Goal: Task Accomplishment & Management: Use online tool/utility

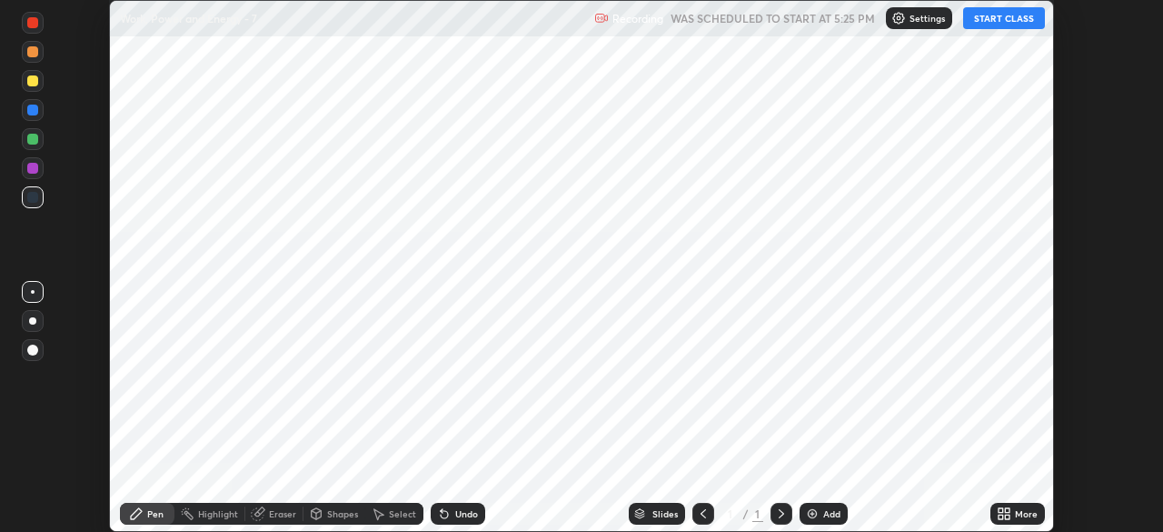
scroll to position [532, 1162]
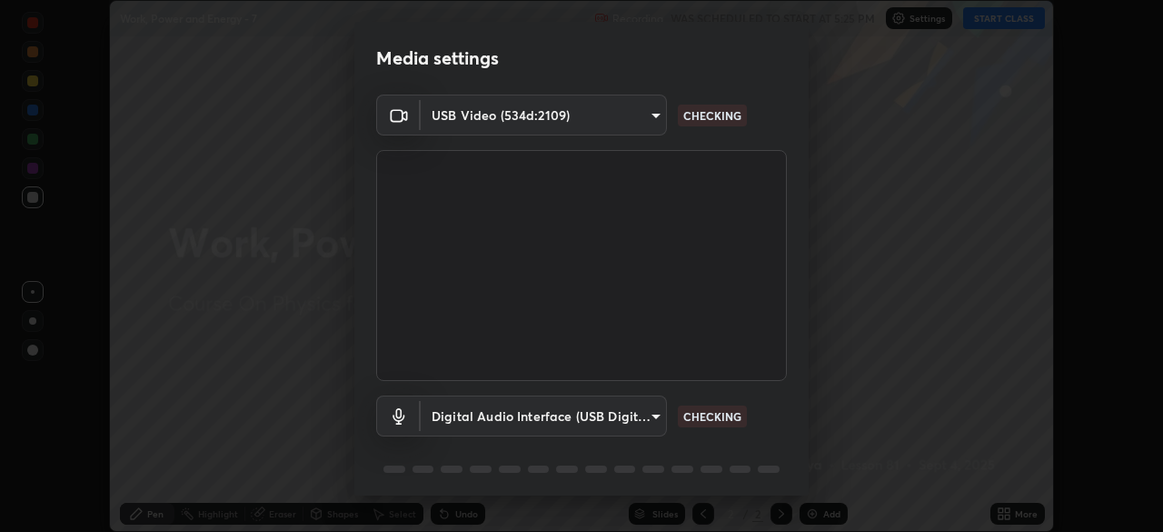
type input "6c2cbd707de14d6f22ad6aa38dcece7be3c4addb00b53b9d4bb55d2e14cdbb5a"
click at [639, 416] on body "Erase all Work, Power and Energy - 7 Recording WAS SCHEDULED TO START AT 5:25 P…" at bounding box center [581, 266] width 1163 height 532
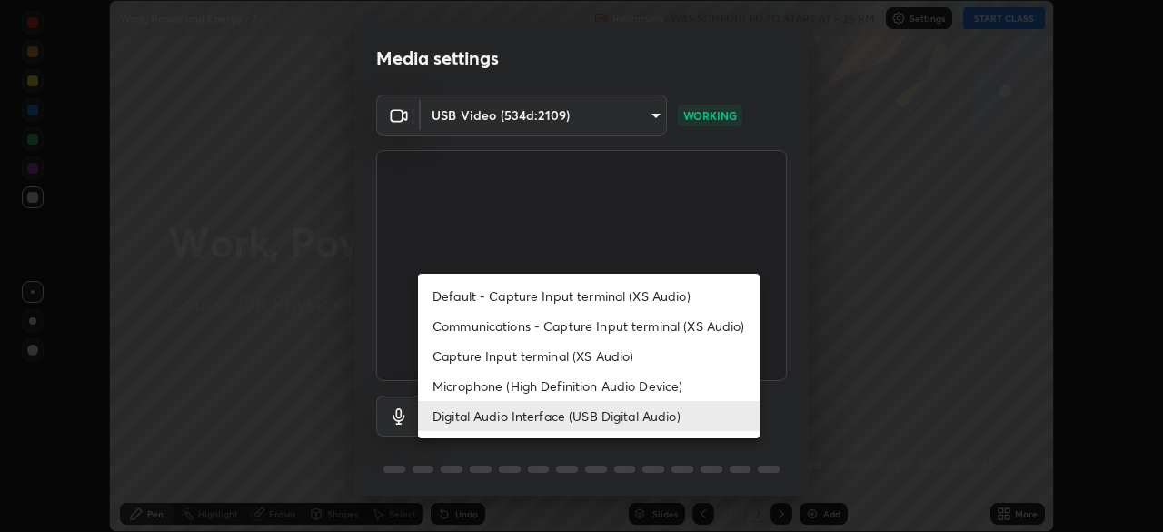
click at [584, 386] on li "Microphone (High Definition Audio Device)" at bounding box center [589, 386] width 342 height 30
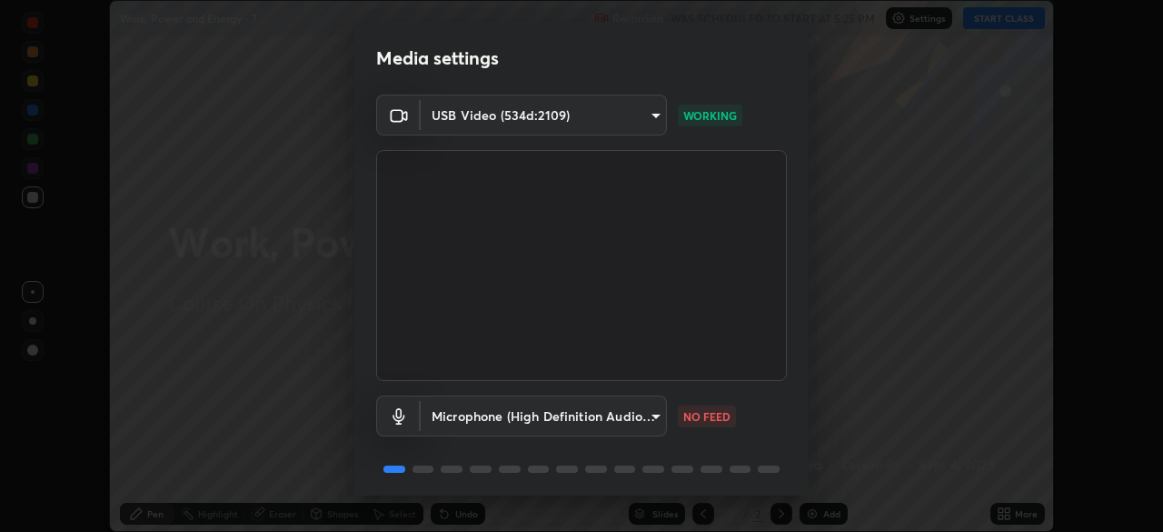
click at [630, 416] on body "Erase all Work, Power and Energy - 7 Recording WAS SCHEDULED TO START AT 5:25 P…" at bounding box center [581, 266] width 1163 height 532
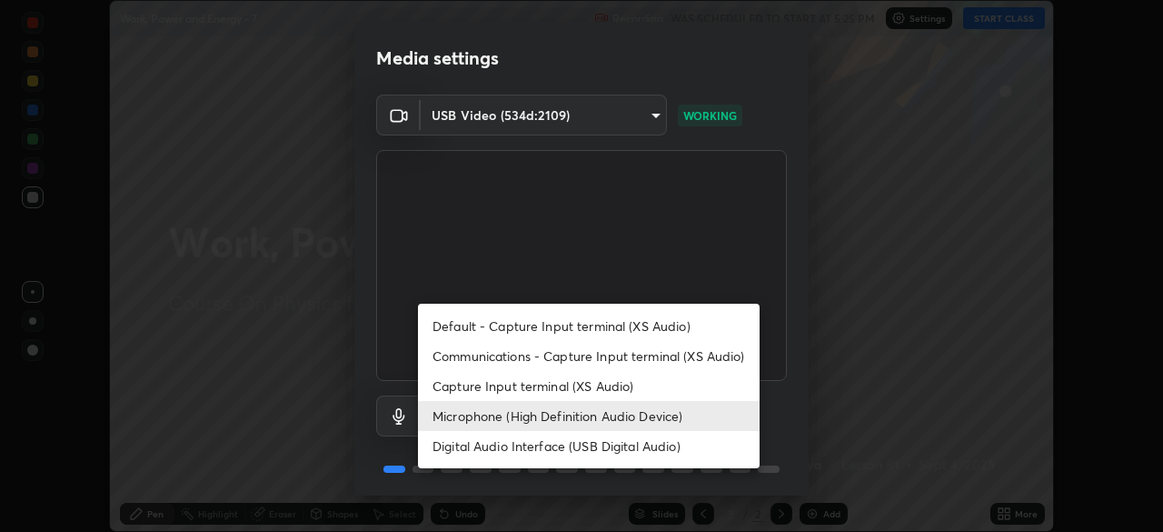
click at [625, 446] on li "Digital Audio Interface (USB Digital Audio)" at bounding box center [589, 446] width 342 height 30
type input "c108463416e0f654911d3f2d5d8dc70540b561df972e8d28c90434f423b2e045"
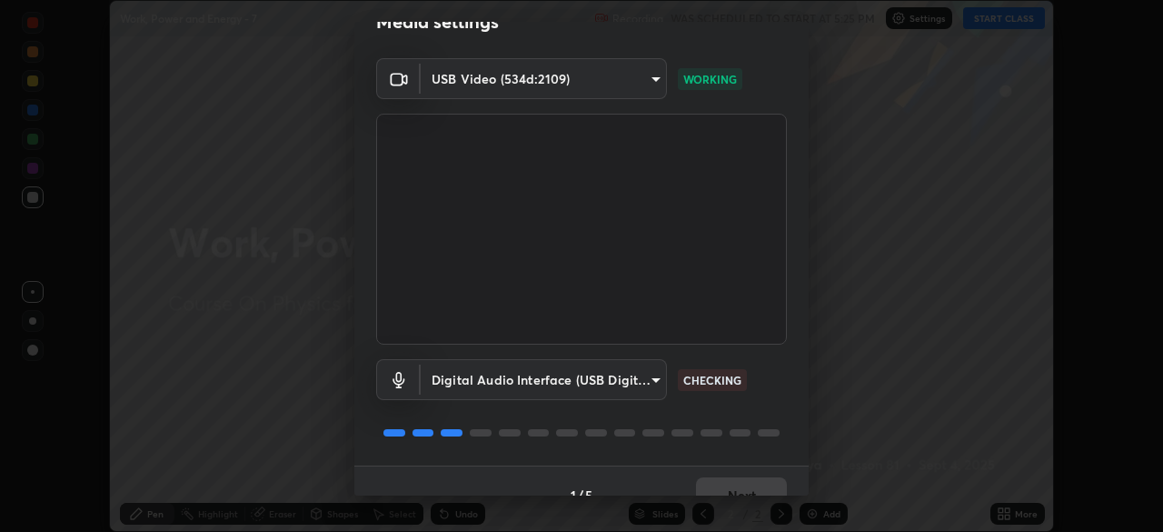
scroll to position [65, 0]
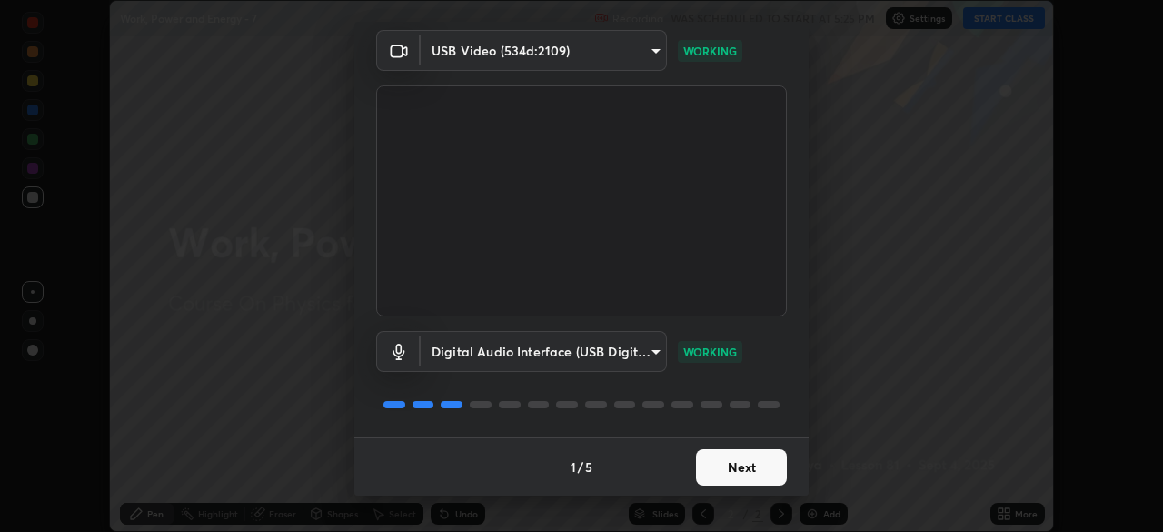
click at [752, 464] on button "Next" at bounding box center [741, 467] width 91 height 36
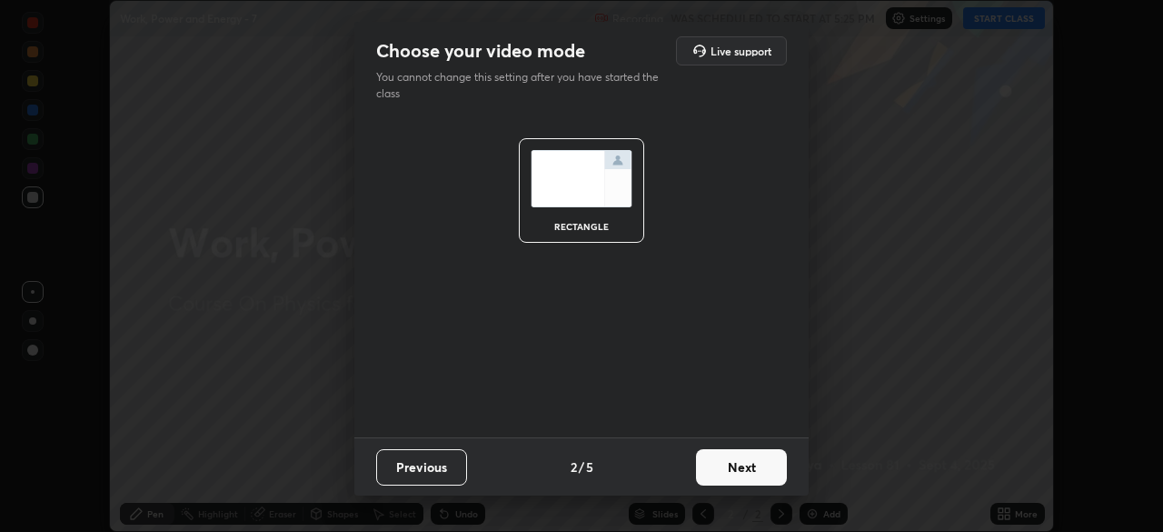
scroll to position [0, 0]
click at [759, 467] on button "Next" at bounding box center [741, 467] width 91 height 36
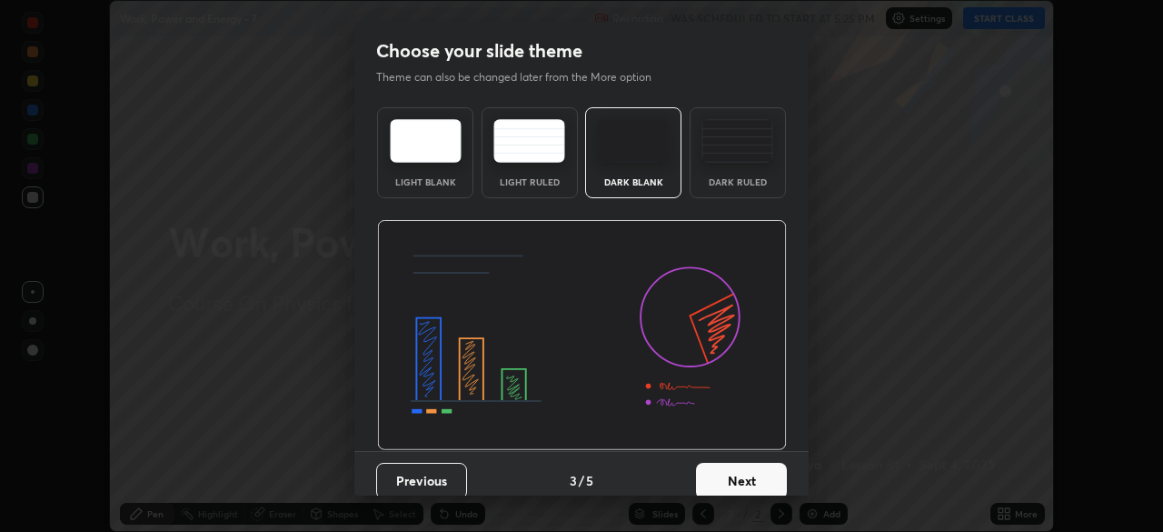
click at [771, 472] on button "Next" at bounding box center [741, 481] width 91 height 36
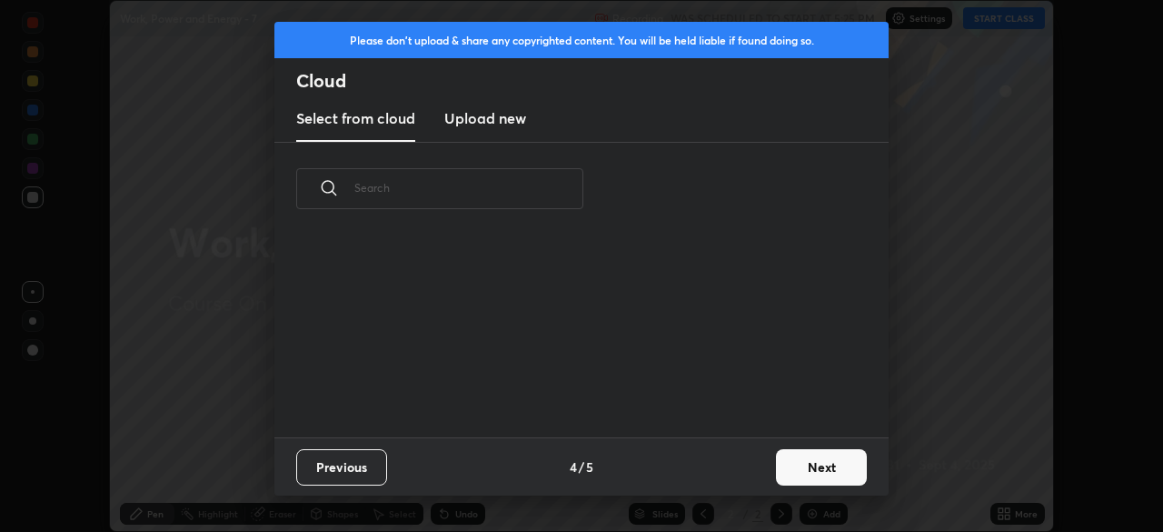
click at [791, 473] on button "Next" at bounding box center [821, 467] width 91 height 36
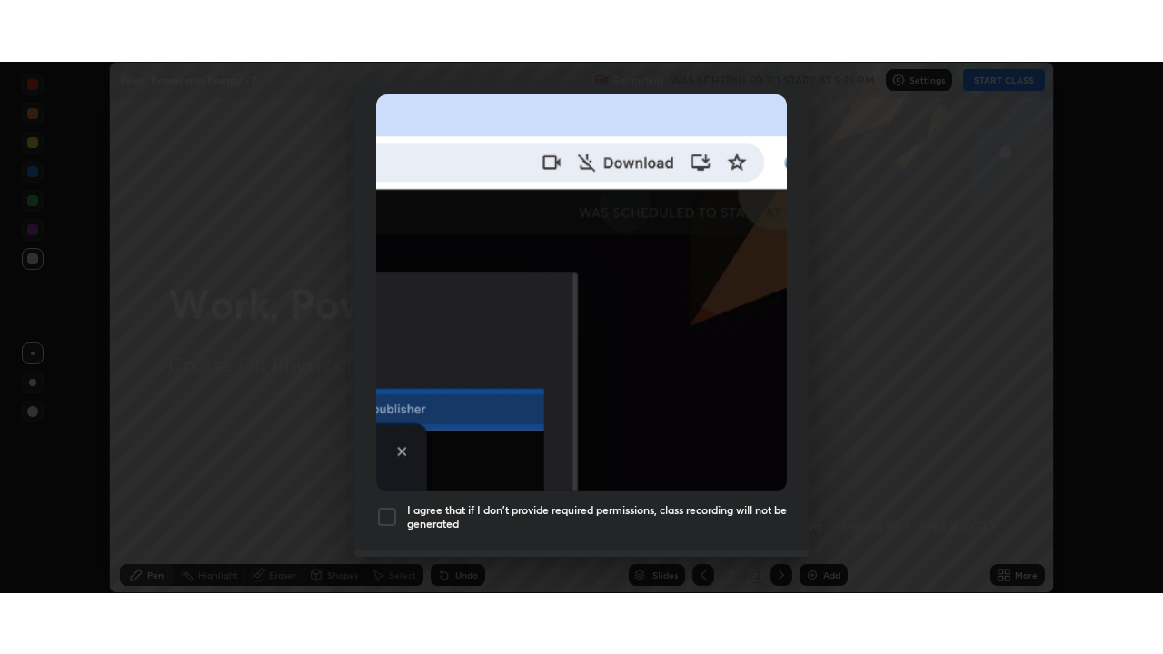
scroll to position [435, 0]
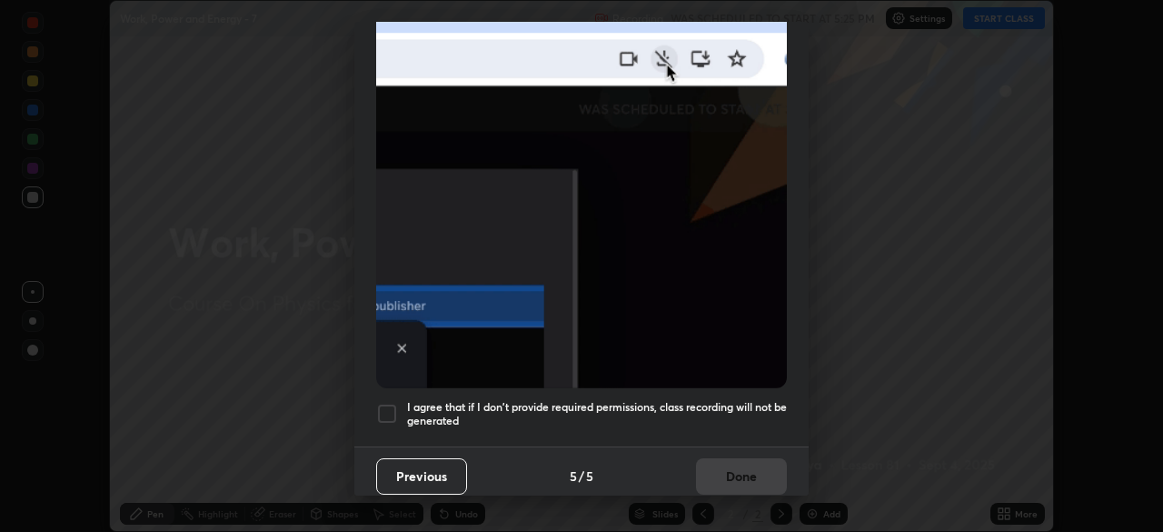
click at [677, 400] on h5 "I agree that if I don't provide required permissions, class recording will not …" at bounding box center [597, 414] width 380 height 28
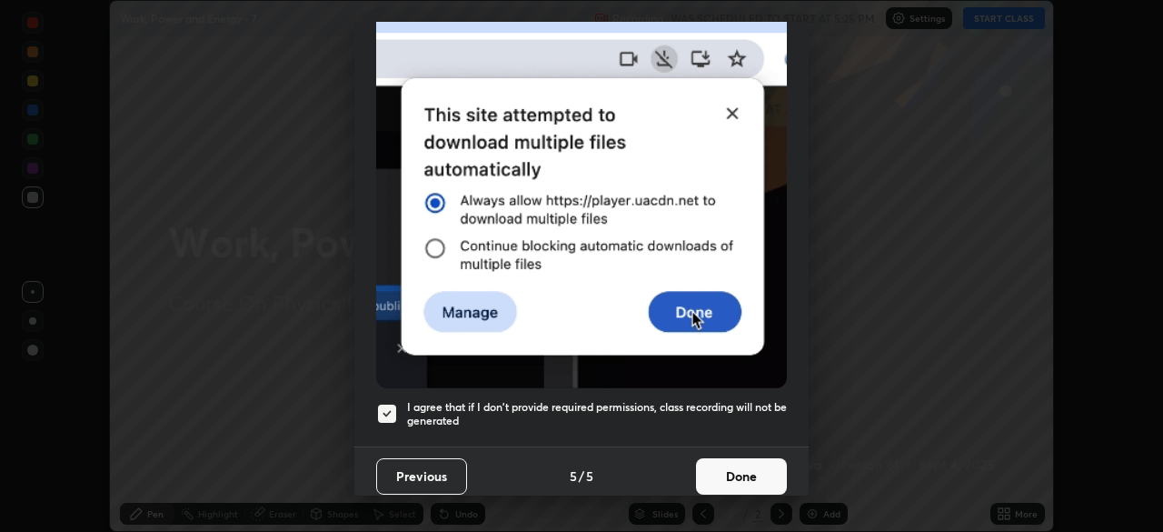
click at [736, 463] on button "Done" at bounding box center [741, 476] width 91 height 36
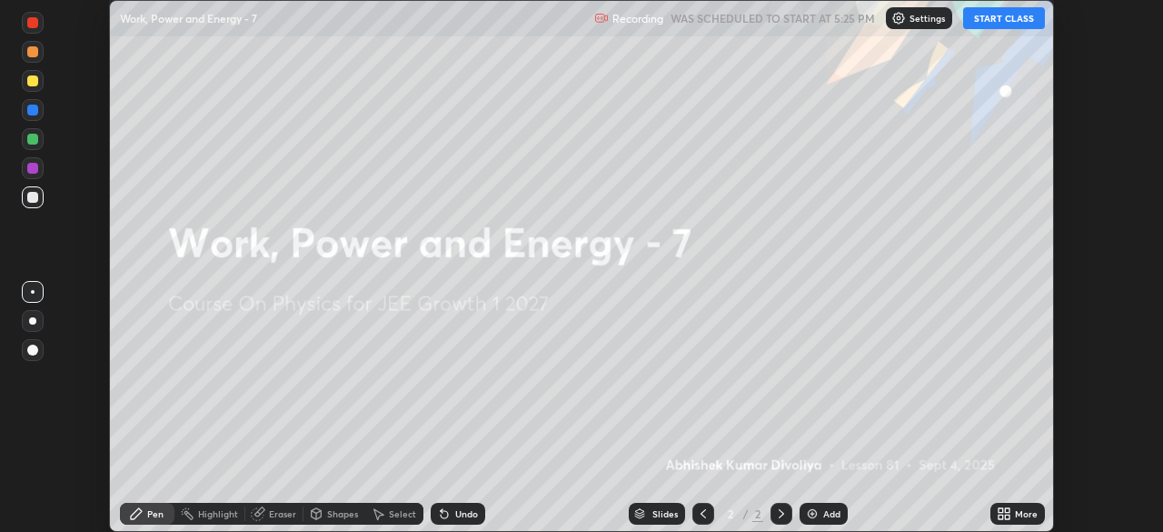
click at [1004, 19] on button "START CLASS" at bounding box center [1004, 18] width 82 height 22
click at [1013, 513] on div "More" at bounding box center [1018, 514] width 55 height 22
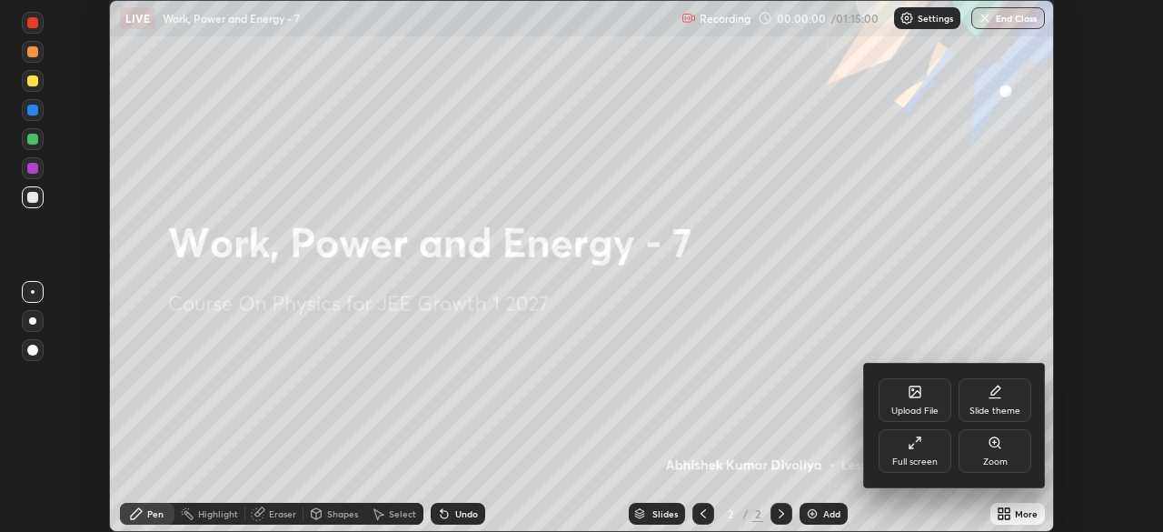
click at [939, 453] on div "Full screen" at bounding box center [915, 451] width 73 height 44
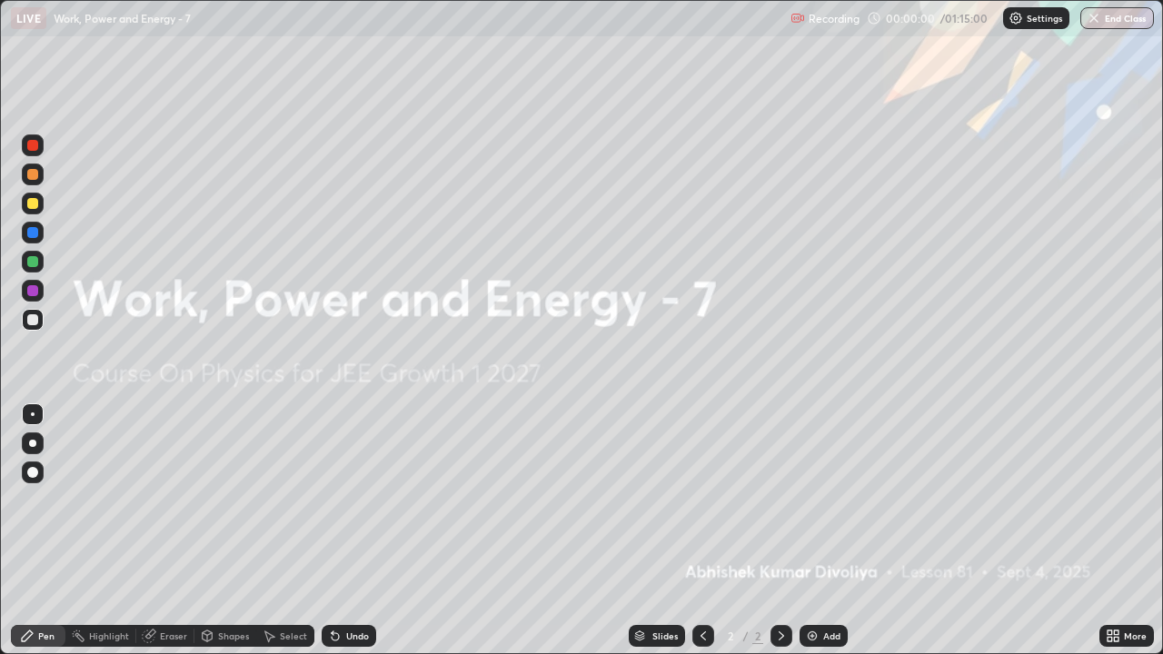
scroll to position [654, 1163]
click at [809, 531] on img at bounding box center [812, 636] width 15 height 15
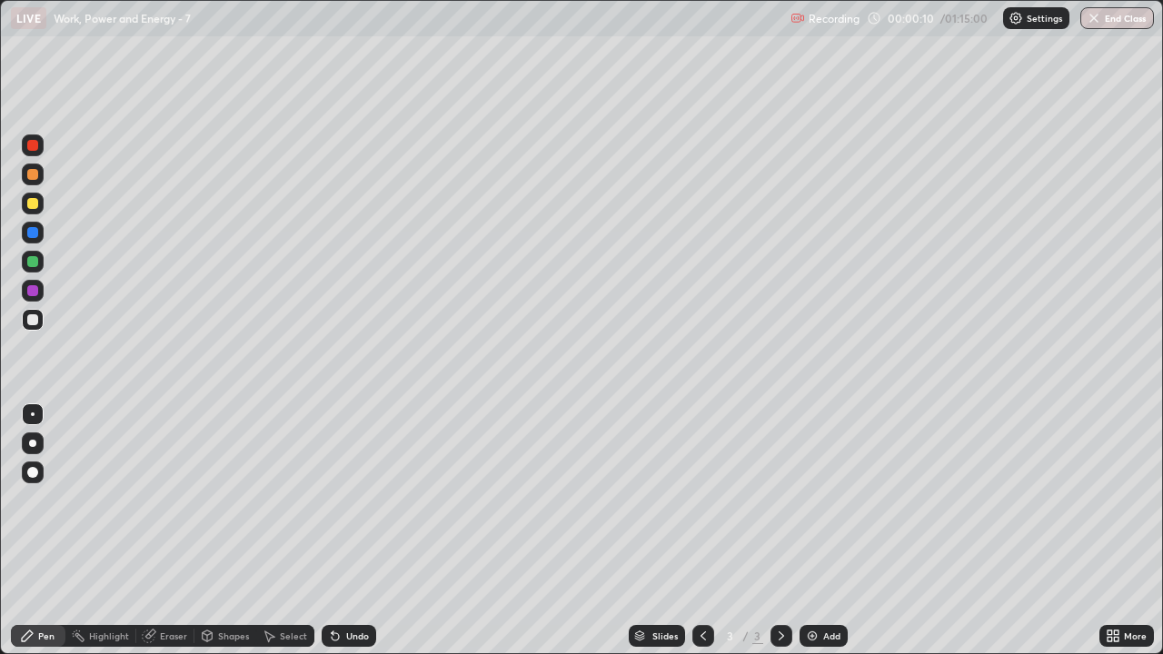
click at [34, 476] on div at bounding box center [32, 472] width 11 height 11
click at [35, 208] on div at bounding box center [32, 203] width 11 height 11
click at [214, 531] on div "Shapes" at bounding box center [225, 636] width 62 height 22
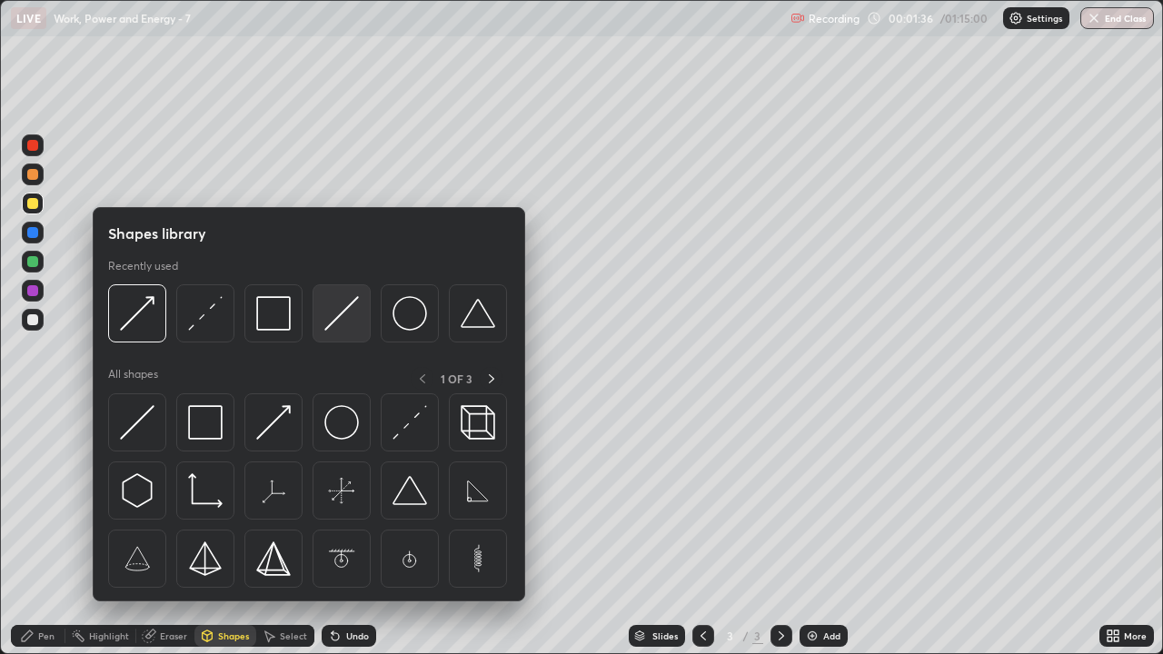
click at [351, 326] on img at bounding box center [341, 313] width 35 height 35
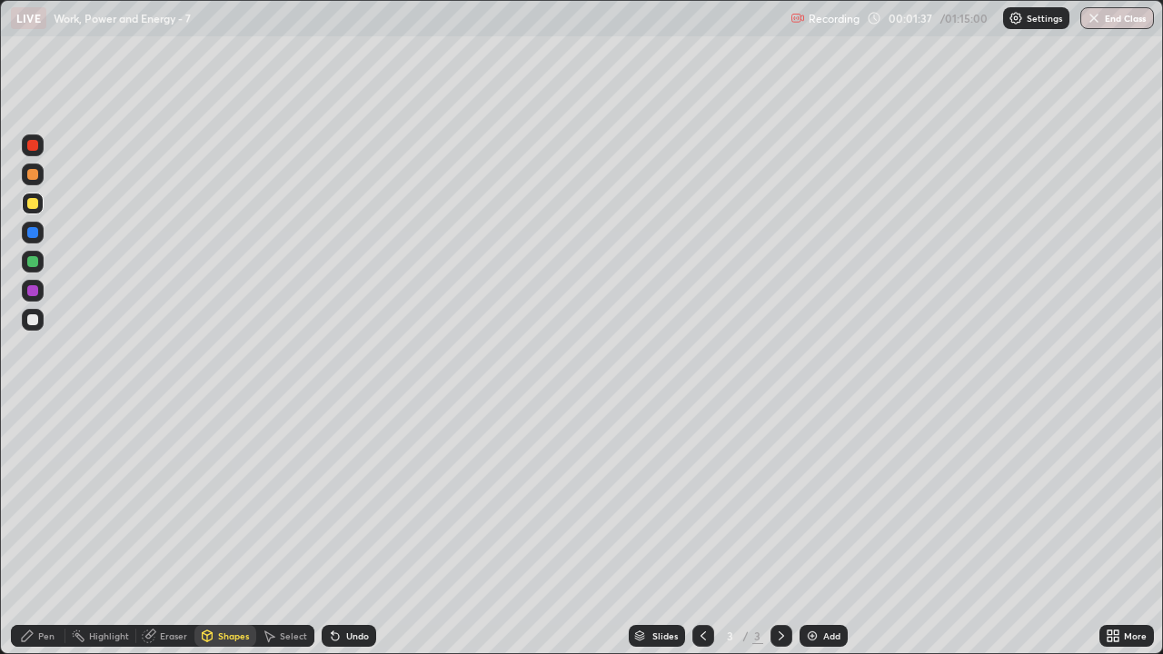
click at [33, 268] on div at bounding box center [33, 262] width 22 height 22
click at [54, 531] on div "Pen" at bounding box center [46, 636] width 16 height 9
click at [346, 531] on div "Undo" at bounding box center [357, 636] width 23 height 9
click at [352, 531] on div "Undo" at bounding box center [349, 636] width 55 height 22
click at [356, 531] on div "Undo" at bounding box center [349, 636] width 55 height 22
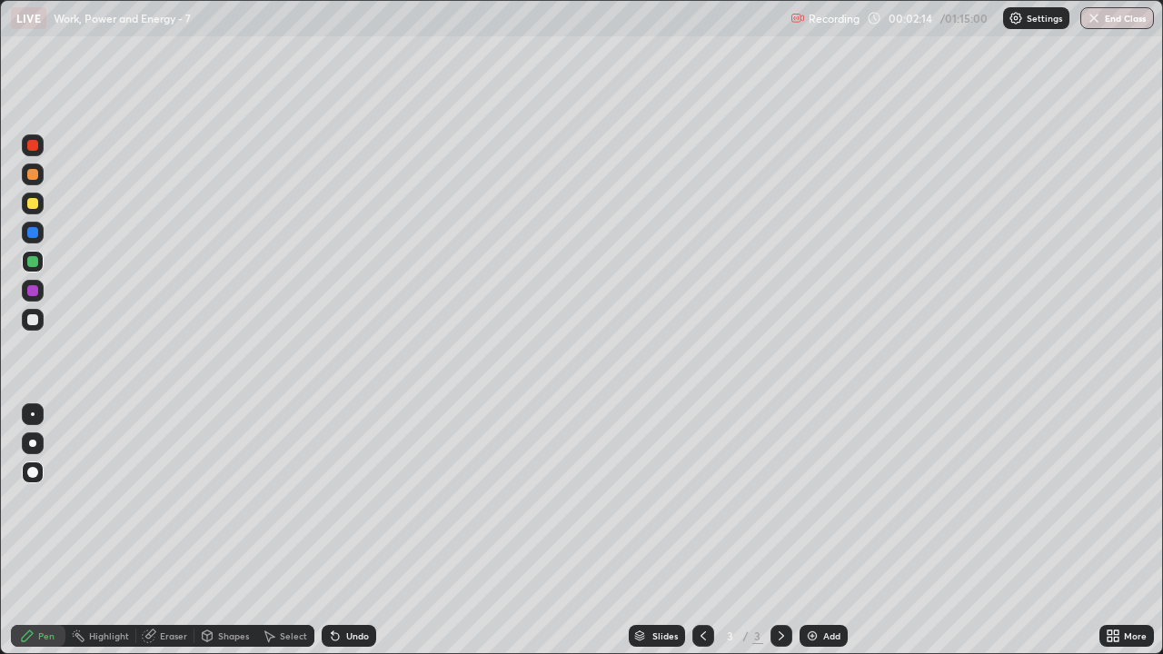
click at [358, 531] on div "Undo" at bounding box center [349, 636] width 55 height 22
click at [356, 531] on div "Undo" at bounding box center [349, 636] width 55 height 22
click at [355, 531] on div "Undo" at bounding box center [349, 636] width 55 height 22
click at [354, 531] on div "Undo" at bounding box center [349, 636] width 55 height 22
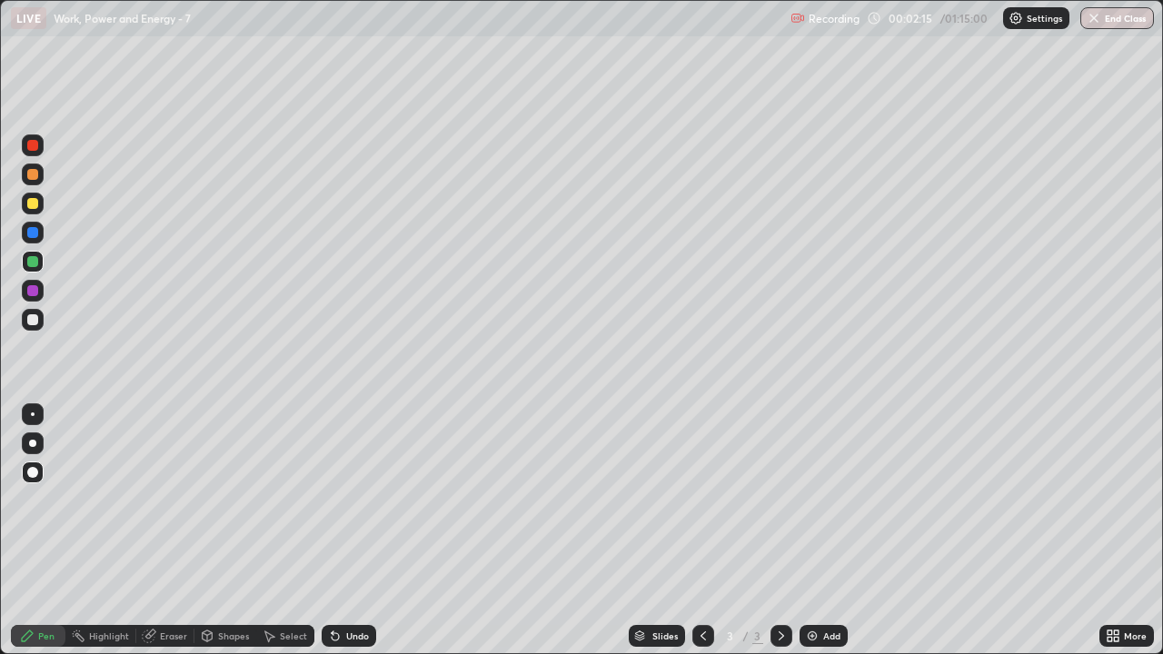
click at [354, 531] on div "Undo" at bounding box center [349, 636] width 55 height 22
click at [353, 531] on div "Undo" at bounding box center [349, 636] width 55 height 22
click at [354, 531] on div "Undo" at bounding box center [349, 636] width 55 height 22
click at [353, 531] on div "Undo" at bounding box center [349, 636] width 55 height 22
click at [40, 324] on div at bounding box center [33, 320] width 22 height 22
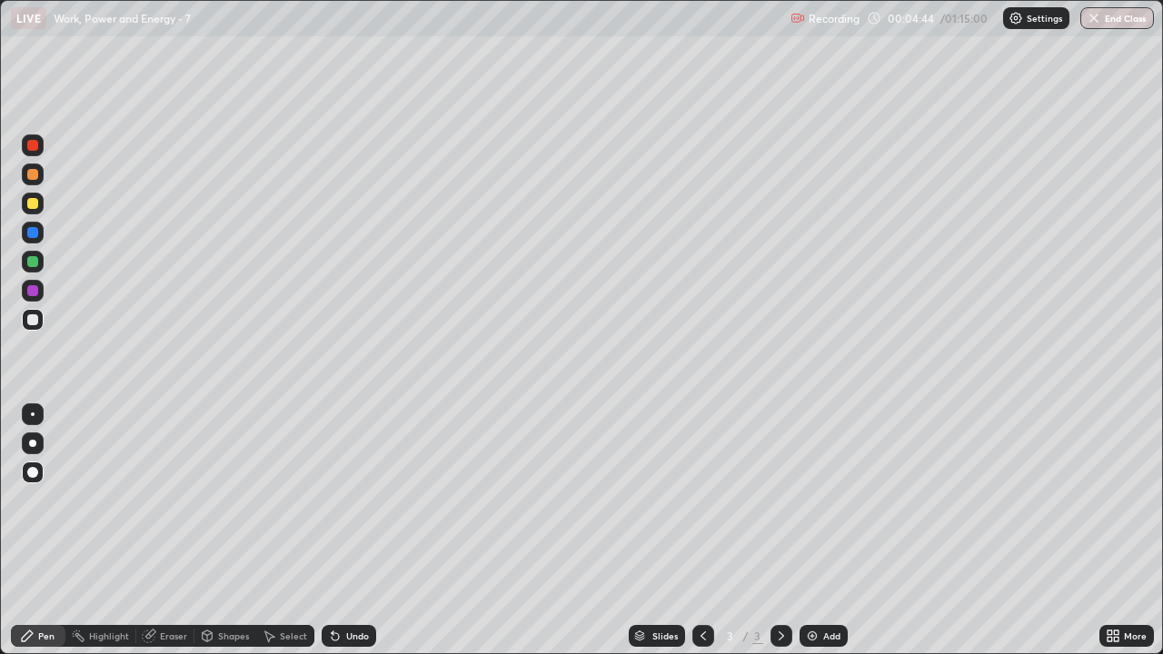
click at [33, 207] on div at bounding box center [32, 203] width 11 height 11
click at [31, 260] on div at bounding box center [32, 261] width 11 height 11
click at [33, 174] on div at bounding box center [32, 174] width 11 height 11
click at [32, 208] on div at bounding box center [32, 203] width 11 height 11
click at [42, 322] on div at bounding box center [33, 320] width 22 height 22
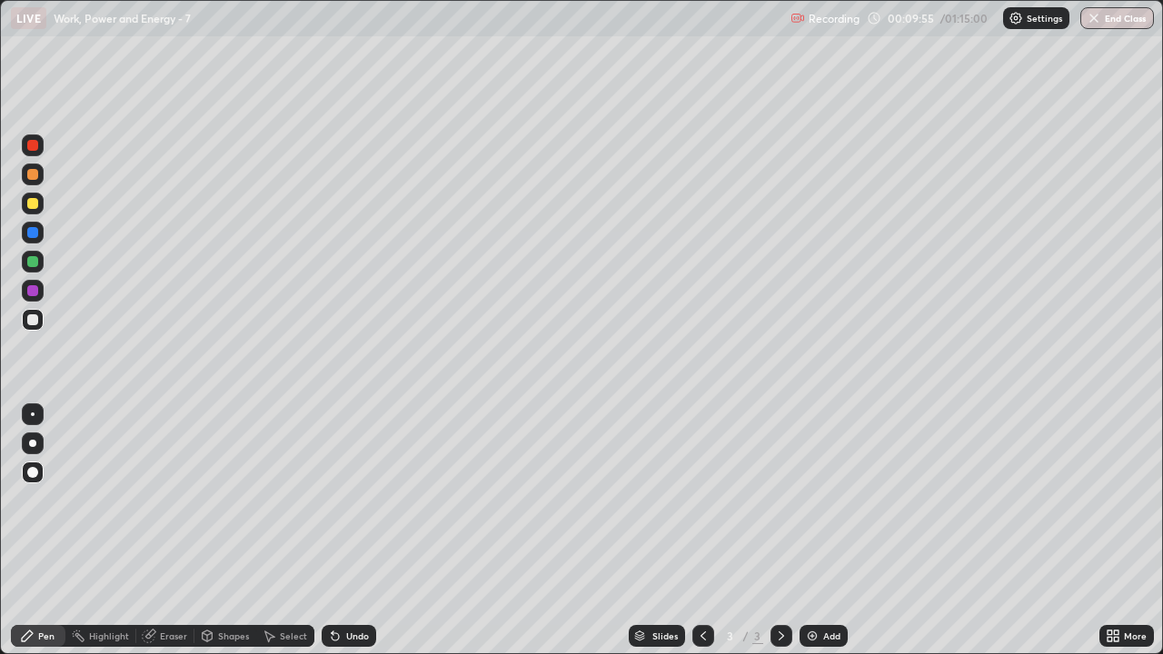
click at [31, 290] on div at bounding box center [32, 290] width 11 height 11
click at [33, 321] on div at bounding box center [32, 319] width 11 height 11
click at [33, 263] on div at bounding box center [32, 261] width 11 height 11
click at [242, 531] on div "Shapes" at bounding box center [225, 636] width 62 height 36
click at [45, 531] on div "Pen" at bounding box center [46, 636] width 16 height 9
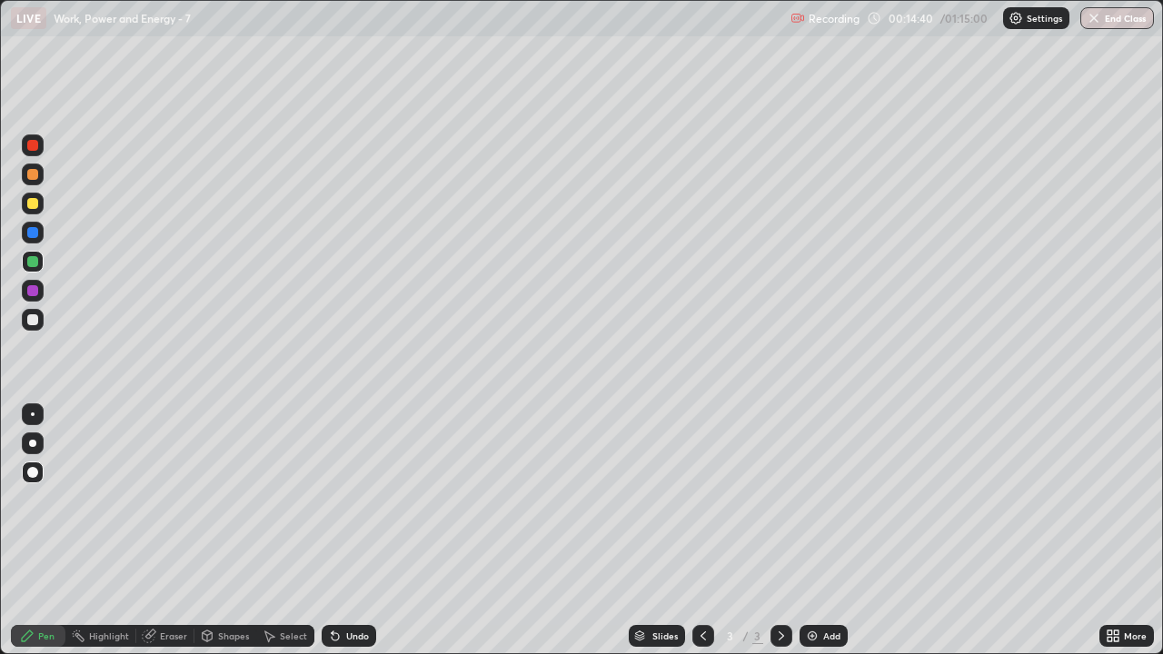
click at [813, 531] on img at bounding box center [812, 636] width 15 height 15
click at [35, 207] on div at bounding box center [32, 203] width 11 height 11
click at [33, 263] on div at bounding box center [32, 261] width 11 height 11
click at [227, 531] on div "Shapes" at bounding box center [233, 636] width 31 height 9
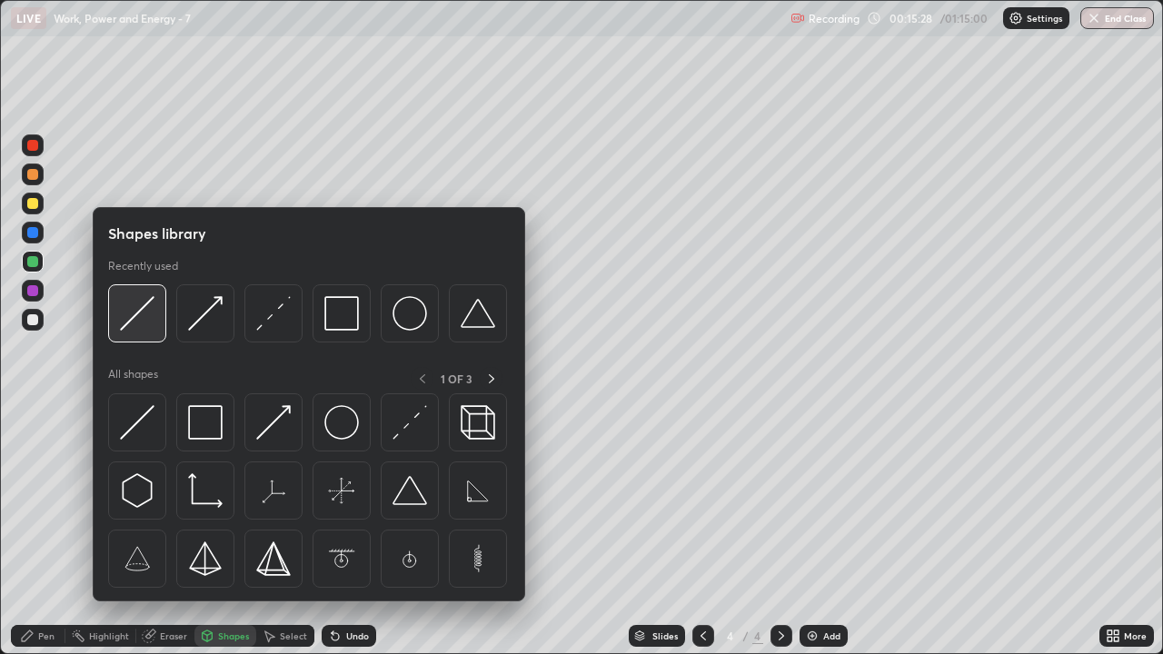
click at [146, 326] on img at bounding box center [137, 313] width 35 height 35
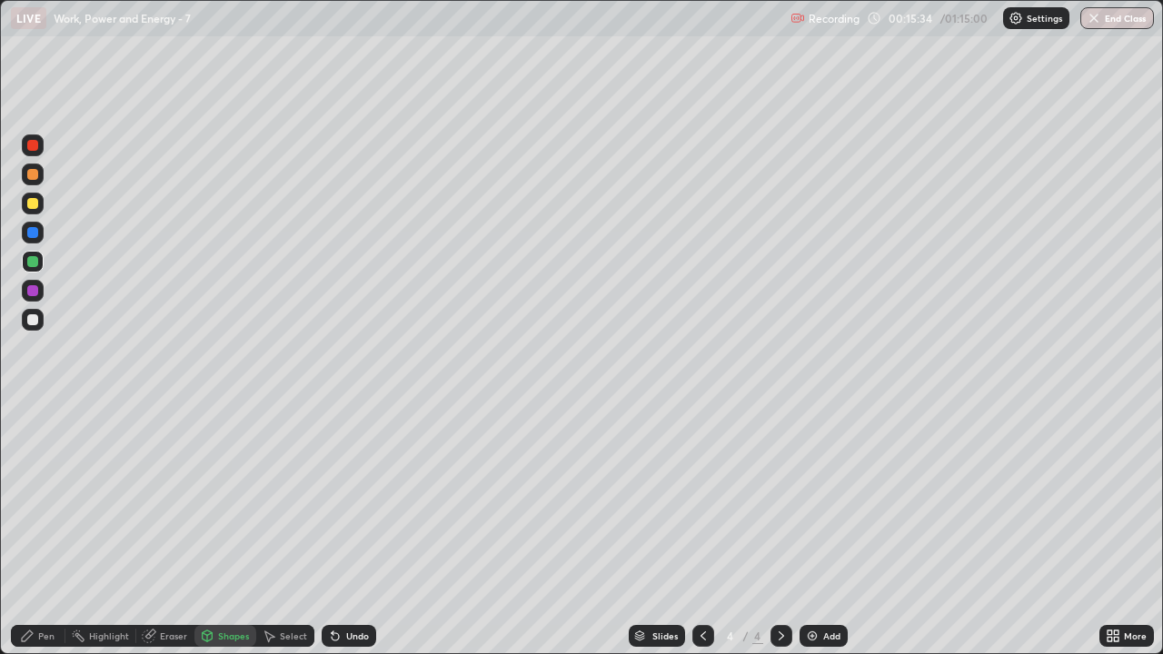
click at [48, 531] on div "Pen" at bounding box center [46, 636] width 16 height 9
click at [30, 322] on div at bounding box center [32, 319] width 11 height 11
click at [31, 237] on div at bounding box center [32, 232] width 11 height 11
click at [33, 266] on div at bounding box center [32, 261] width 11 height 11
click at [37, 319] on div at bounding box center [32, 319] width 11 height 11
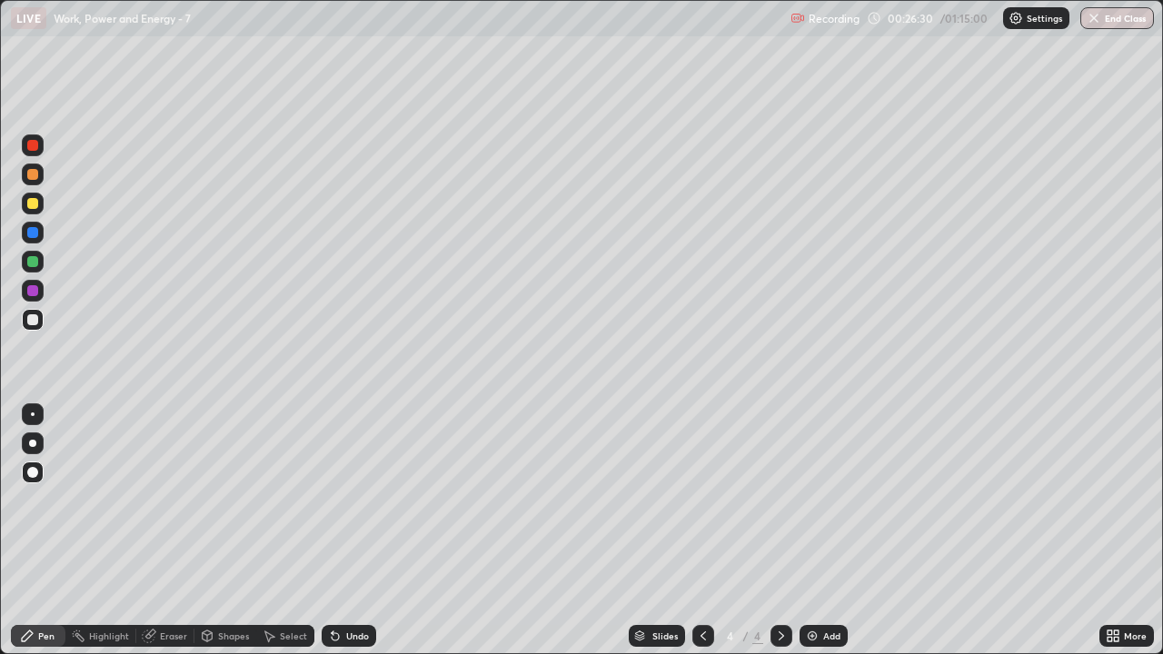
click at [815, 531] on div "Add" at bounding box center [824, 636] width 48 height 22
click at [36, 206] on div at bounding box center [32, 203] width 11 height 11
click at [34, 265] on div at bounding box center [32, 261] width 11 height 11
click at [36, 323] on div at bounding box center [32, 319] width 11 height 11
click at [34, 181] on div at bounding box center [33, 175] width 22 height 22
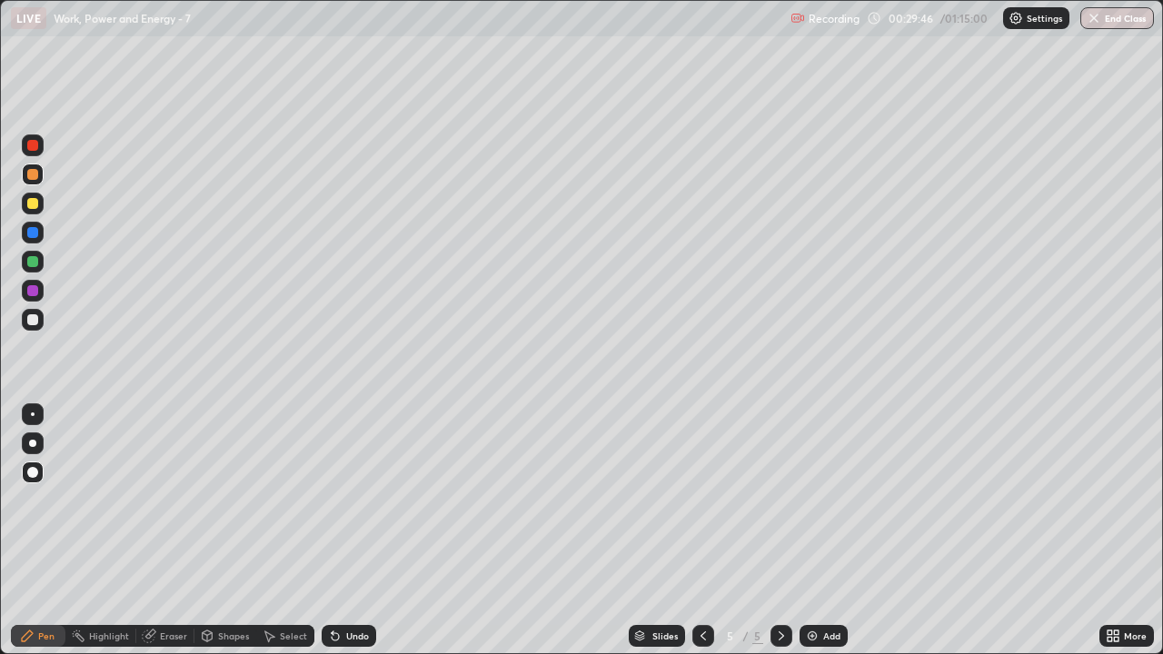
click at [703, 531] on icon at bounding box center [703, 636] width 15 height 15
click at [780, 531] on icon at bounding box center [781, 636] width 15 height 15
click at [813, 531] on img at bounding box center [812, 636] width 15 height 15
click at [34, 206] on div at bounding box center [32, 203] width 11 height 11
click at [32, 263] on div at bounding box center [32, 261] width 11 height 11
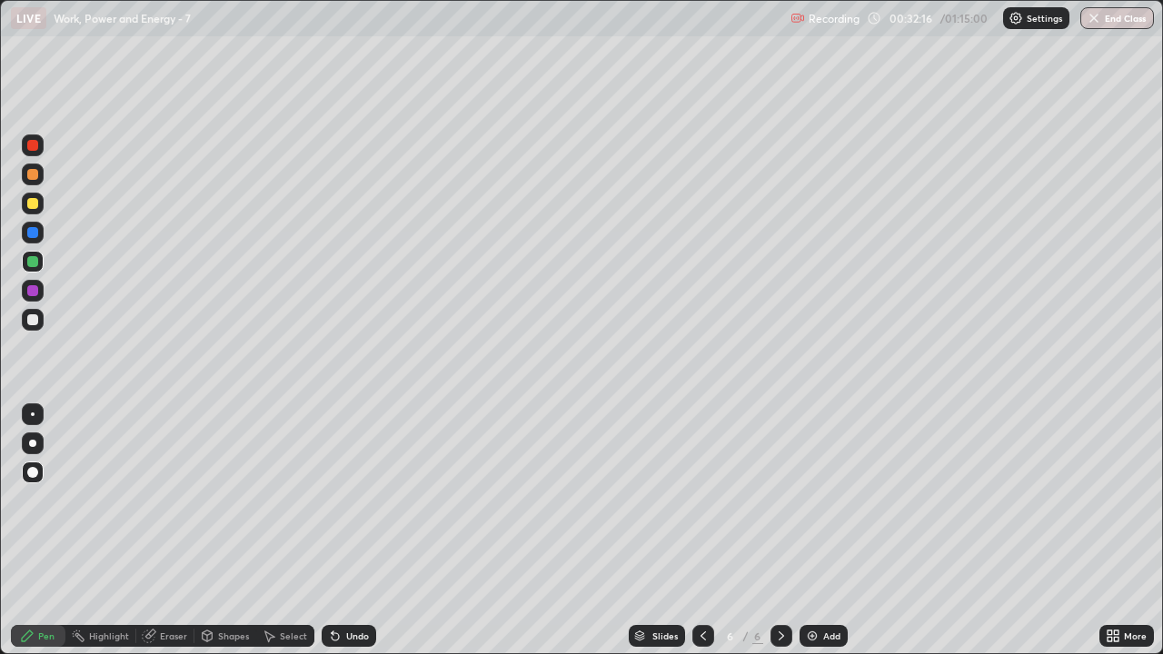
click at [35, 320] on div at bounding box center [32, 319] width 11 height 11
click at [33, 175] on div at bounding box center [32, 174] width 11 height 11
click at [33, 263] on div at bounding box center [32, 261] width 11 height 11
click at [29, 174] on div at bounding box center [32, 174] width 11 height 11
click at [30, 317] on div at bounding box center [32, 319] width 11 height 11
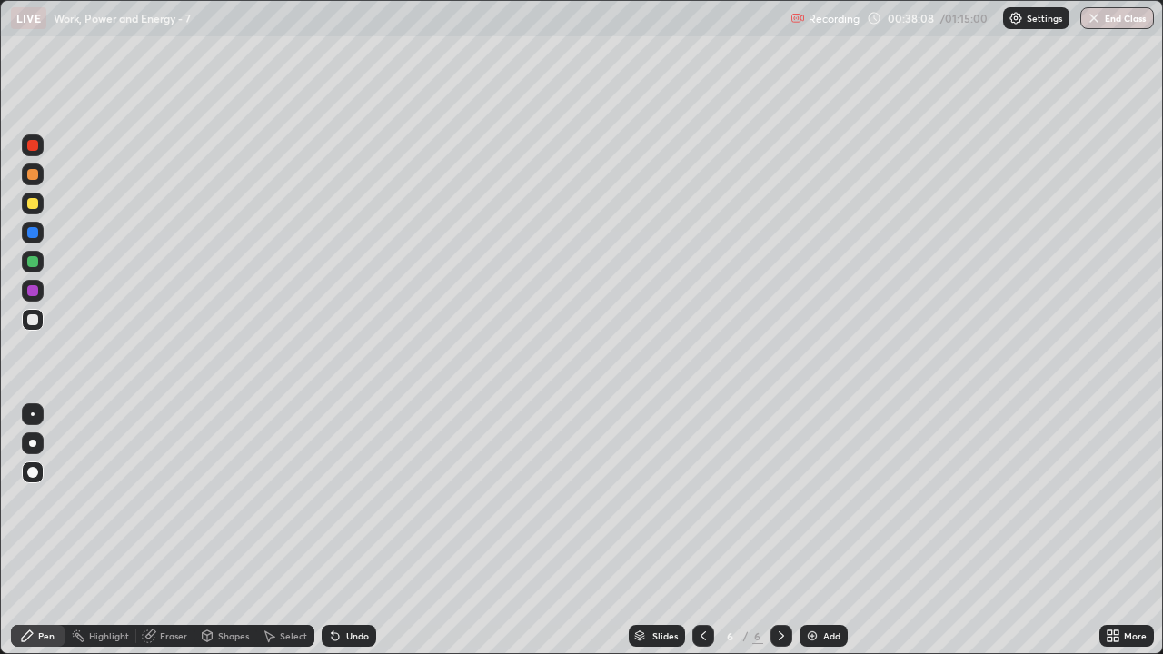
click at [807, 531] on img at bounding box center [812, 636] width 15 height 15
click at [33, 207] on div at bounding box center [32, 203] width 11 height 11
click at [33, 265] on div at bounding box center [32, 261] width 11 height 11
click at [348, 531] on div "Undo" at bounding box center [349, 636] width 55 height 22
click at [361, 531] on div "Undo" at bounding box center [357, 636] width 23 height 9
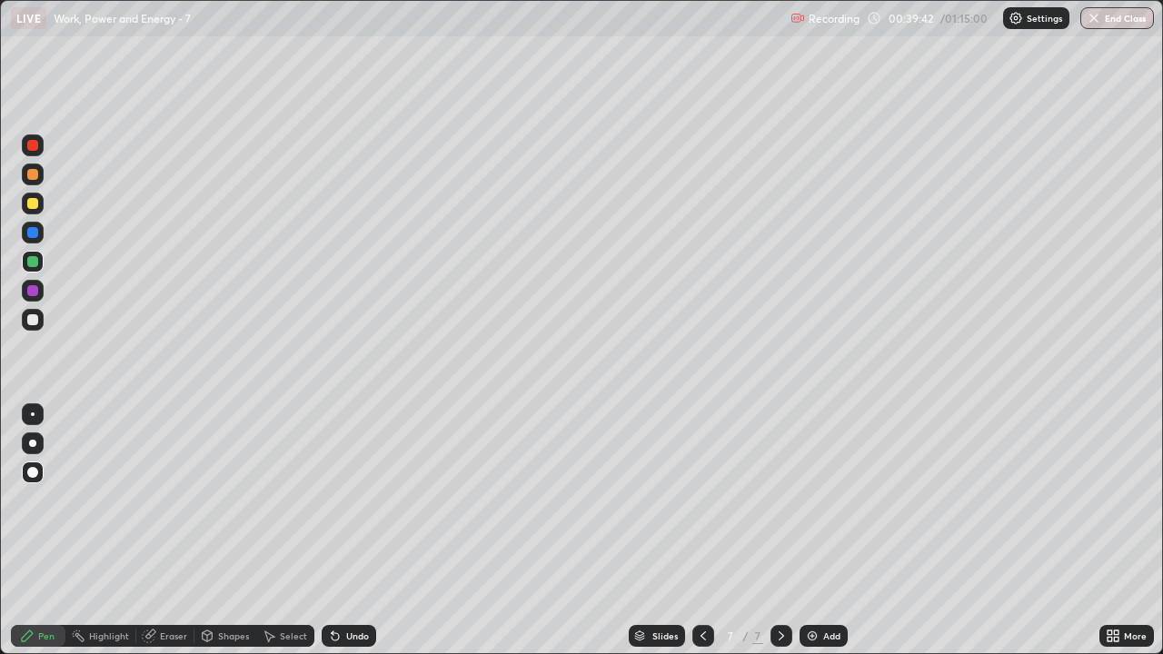
click at [361, 531] on div "Undo" at bounding box center [357, 636] width 23 height 9
click at [36, 324] on div at bounding box center [32, 319] width 11 height 11
click at [31, 174] on div at bounding box center [32, 174] width 11 height 11
click at [35, 321] on div at bounding box center [32, 319] width 11 height 11
click at [43, 226] on div at bounding box center [33, 233] width 22 height 22
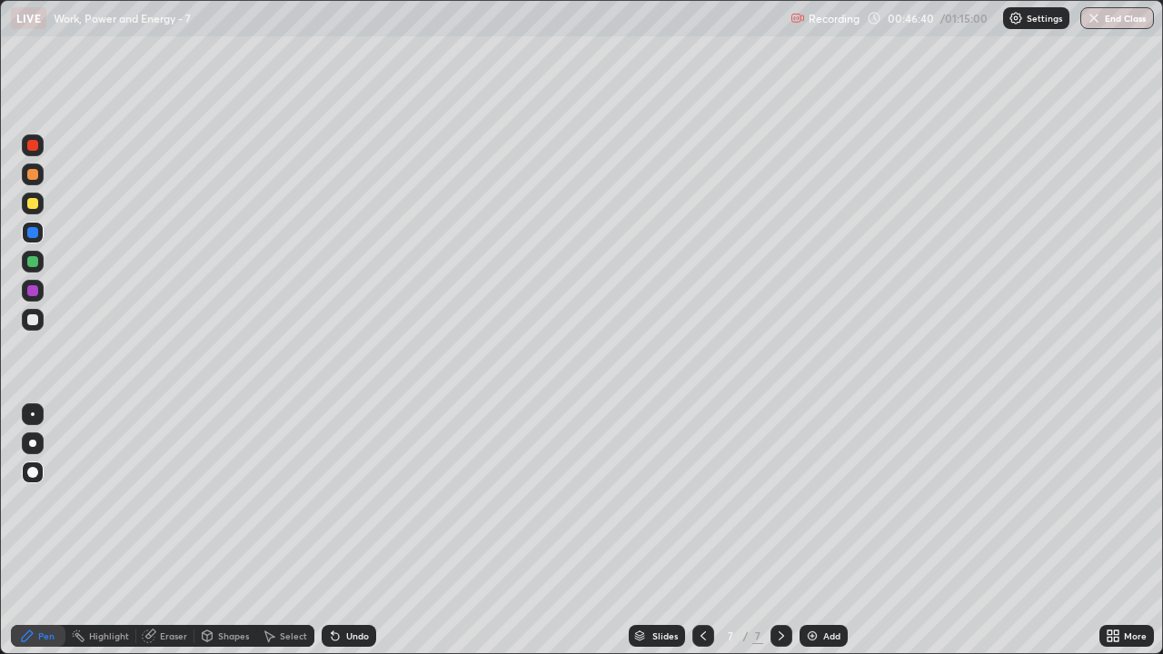
click at [33, 321] on div at bounding box center [32, 319] width 11 height 11
click at [35, 266] on div at bounding box center [32, 261] width 11 height 11
click at [816, 531] on img at bounding box center [812, 636] width 15 height 15
click at [235, 531] on div "Shapes" at bounding box center [233, 636] width 31 height 9
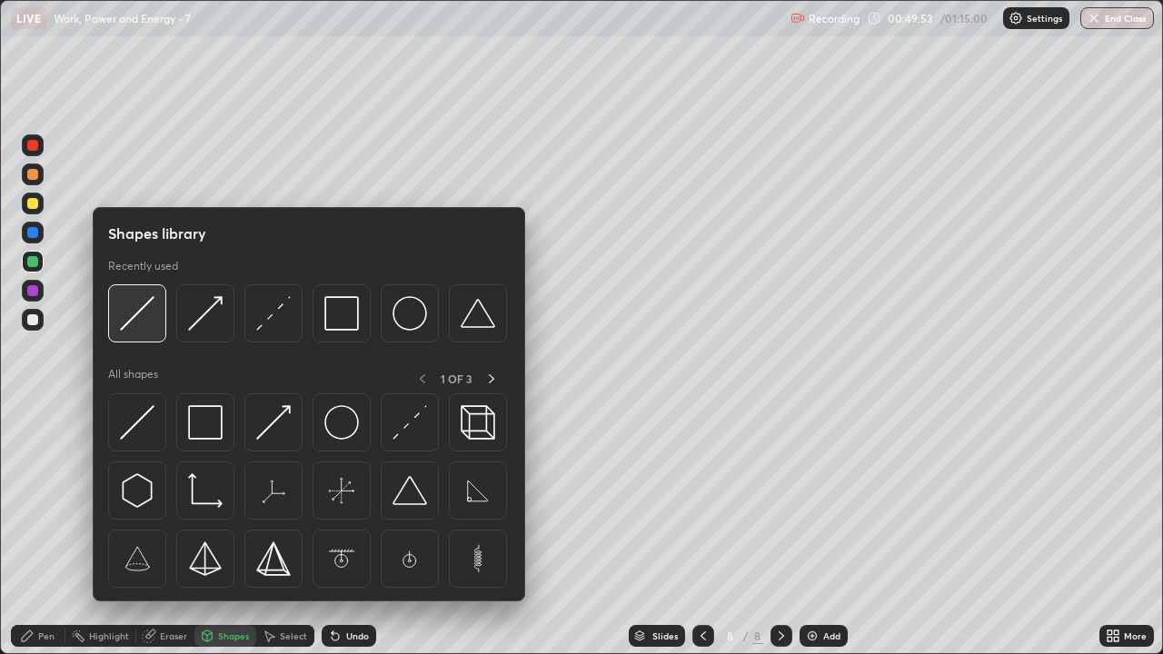
click at [154, 324] on img at bounding box center [137, 313] width 35 height 35
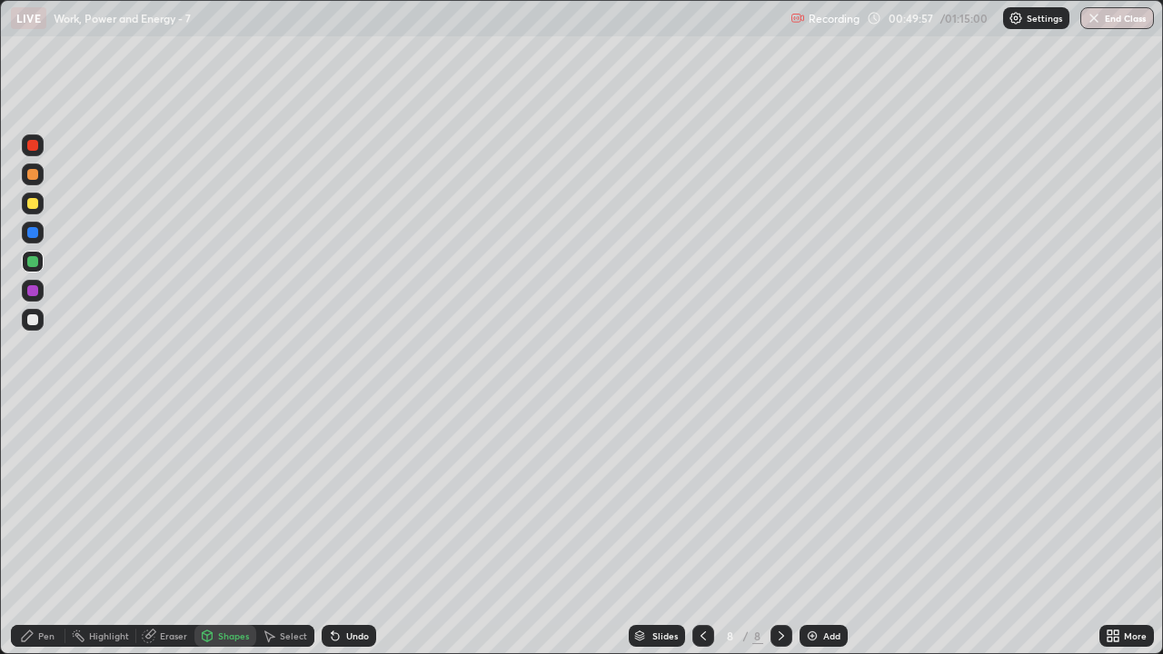
click at [53, 531] on div "Pen" at bounding box center [46, 636] width 16 height 9
click at [33, 321] on div at bounding box center [32, 319] width 11 height 11
click at [232, 531] on div "Shapes" at bounding box center [225, 636] width 62 height 22
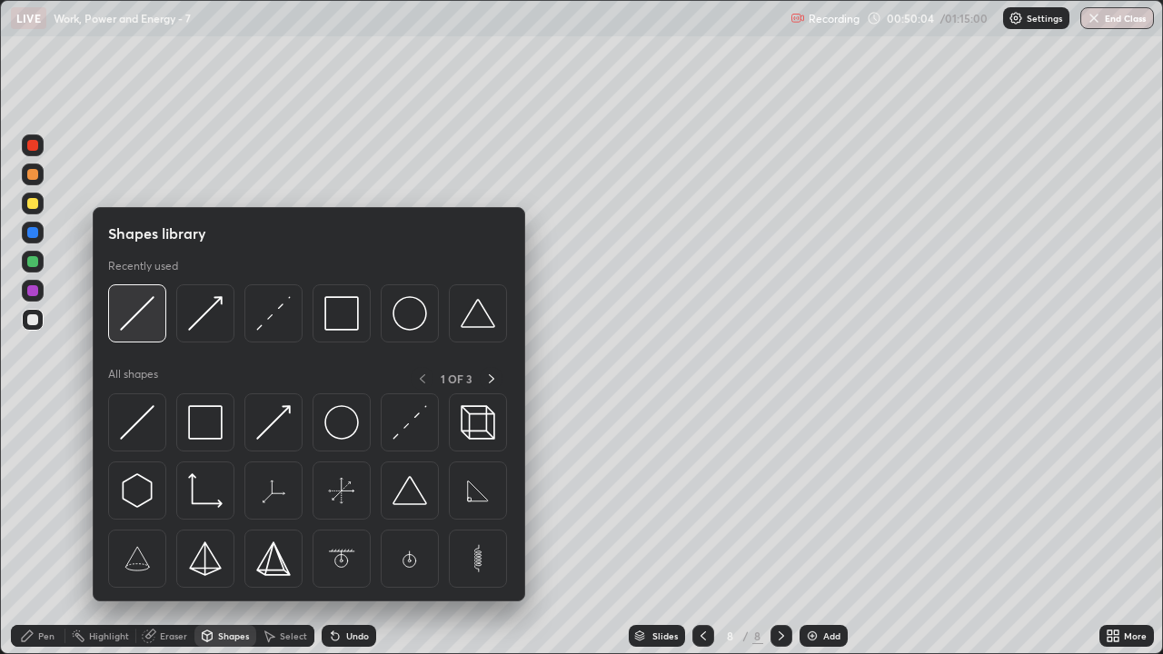
click at [154, 328] on div at bounding box center [137, 313] width 58 height 58
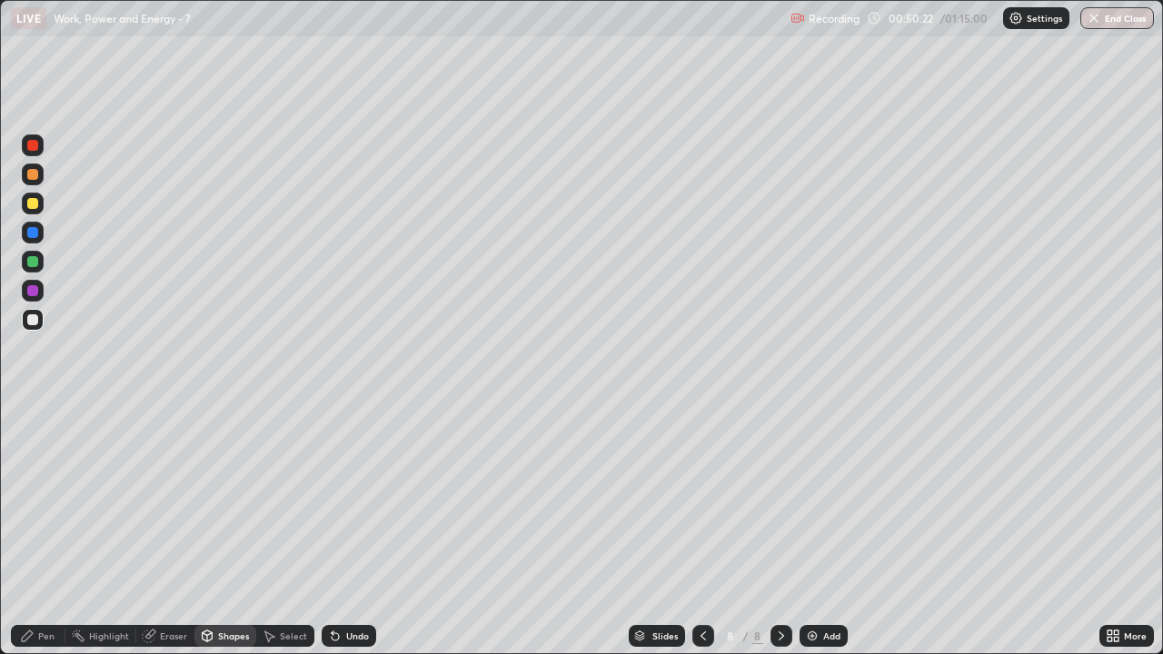
click at [52, 531] on div "Pen" at bounding box center [46, 636] width 16 height 9
click at [361, 531] on div "Undo" at bounding box center [357, 636] width 23 height 9
click at [34, 208] on div at bounding box center [32, 203] width 11 height 11
click at [25, 321] on div at bounding box center [33, 320] width 22 height 22
click at [811, 531] on img at bounding box center [812, 636] width 15 height 15
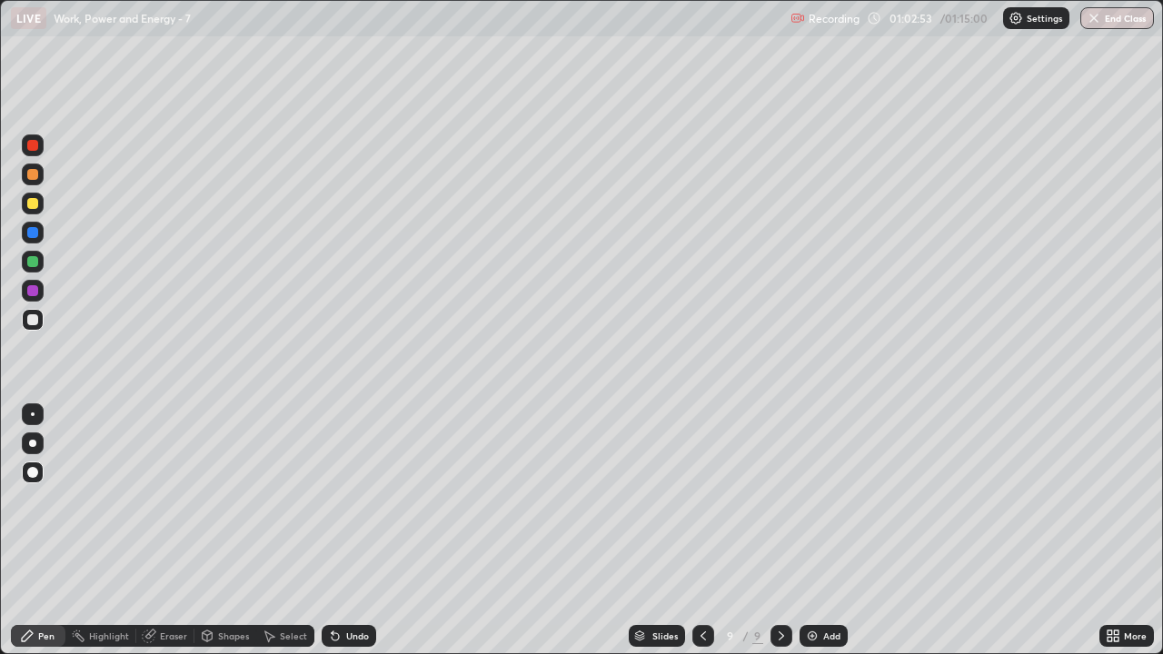
click at [35, 204] on div at bounding box center [32, 203] width 11 height 11
click at [34, 175] on div at bounding box center [32, 174] width 11 height 11
click at [33, 321] on div at bounding box center [32, 319] width 11 height 11
click at [36, 264] on div at bounding box center [32, 261] width 11 height 11
click at [32, 323] on div at bounding box center [32, 319] width 11 height 11
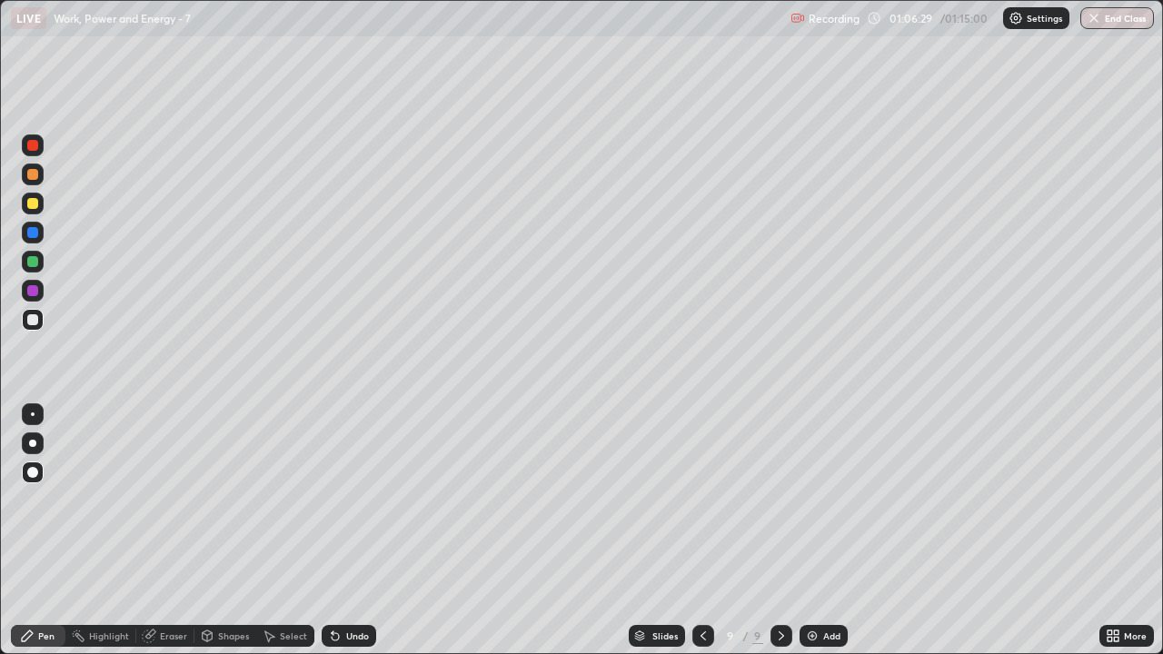
click at [33, 204] on div at bounding box center [32, 203] width 11 height 11
click at [43, 291] on div at bounding box center [33, 291] width 22 height 22
click at [1128, 14] on button "End Class" at bounding box center [1118, 18] width 72 height 22
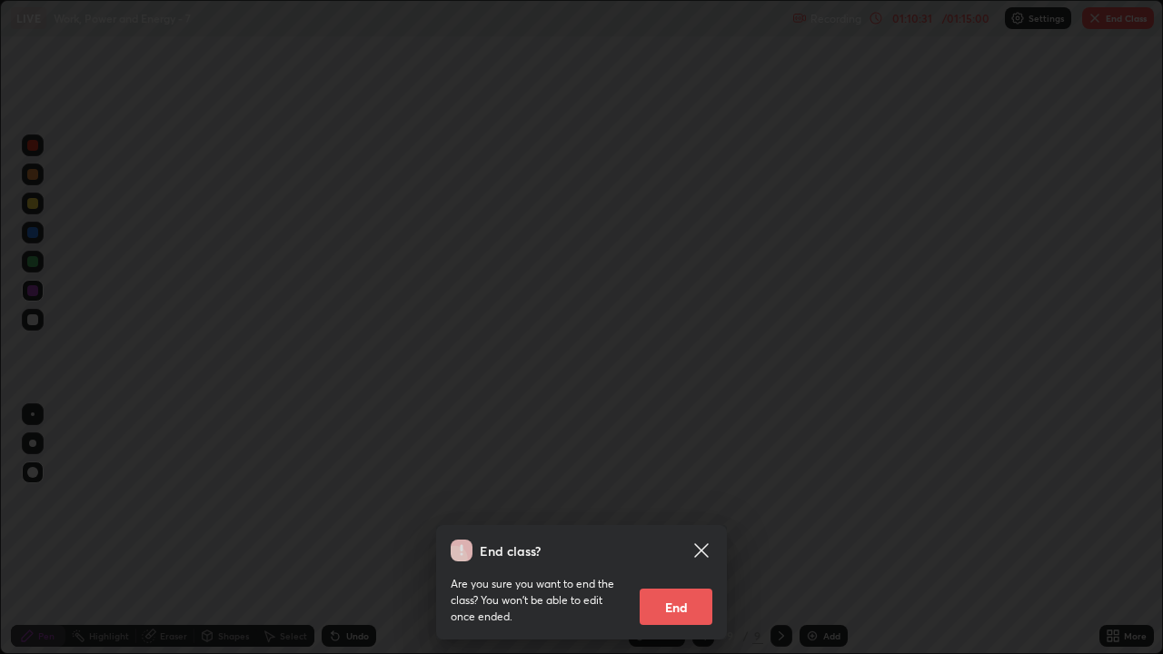
click at [670, 531] on button "End" at bounding box center [676, 607] width 73 height 36
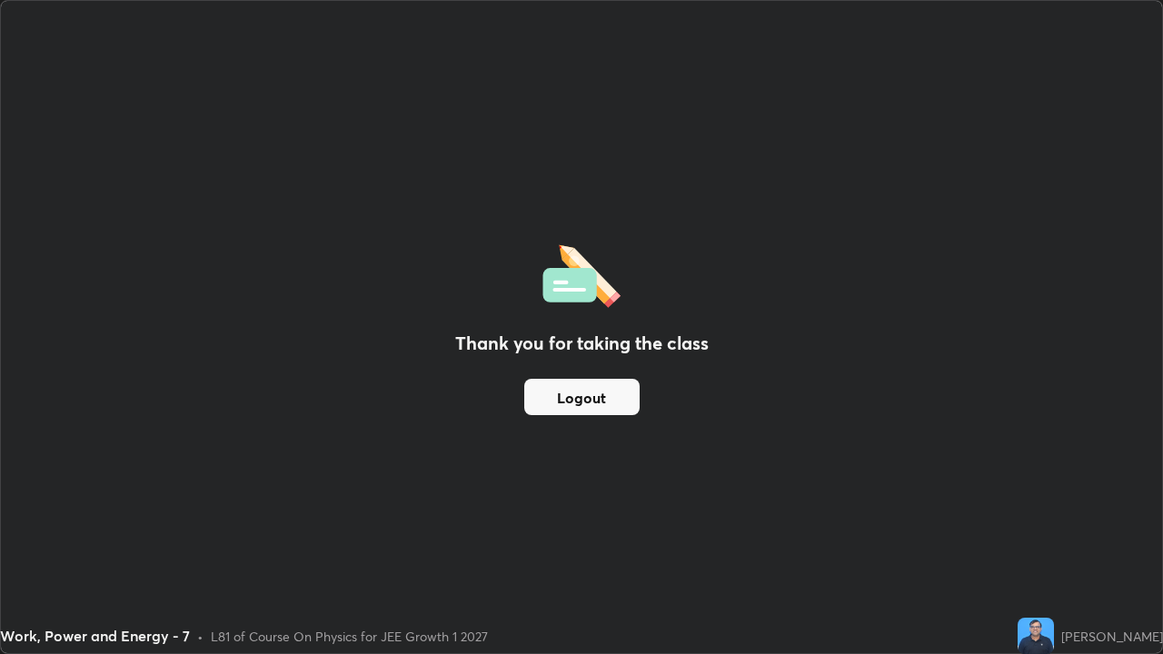
click at [593, 404] on button "Logout" at bounding box center [581, 397] width 115 height 36
